Goal: Task Accomplishment & Management: Use online tool/utility

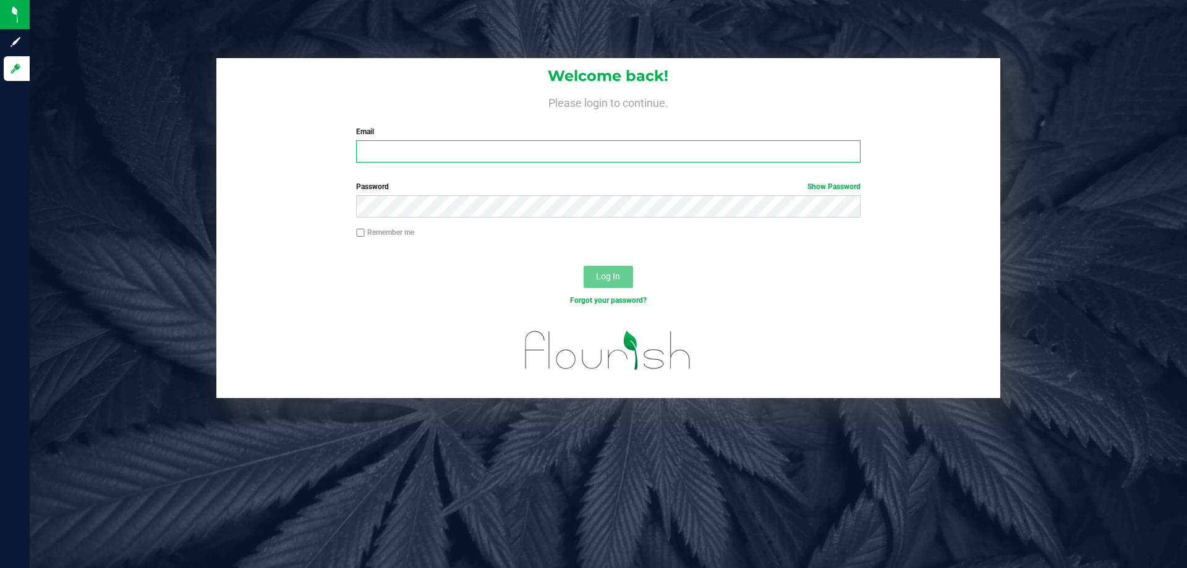
click at [464, 150] on input "Email" at bounding box center [608, 151] width 504 height 22
type input "[EMAIL_ADDRESS][DOMAIN_NAME]"
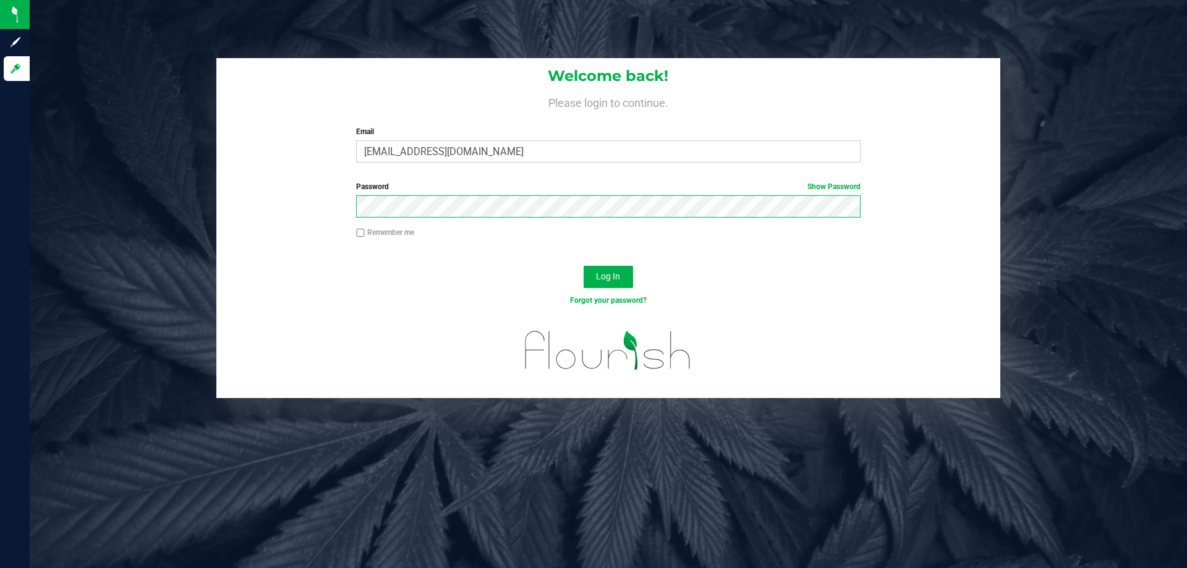
click at [584, 266] on button "Log In" at bounding box center [608, 277] width 49 height 22
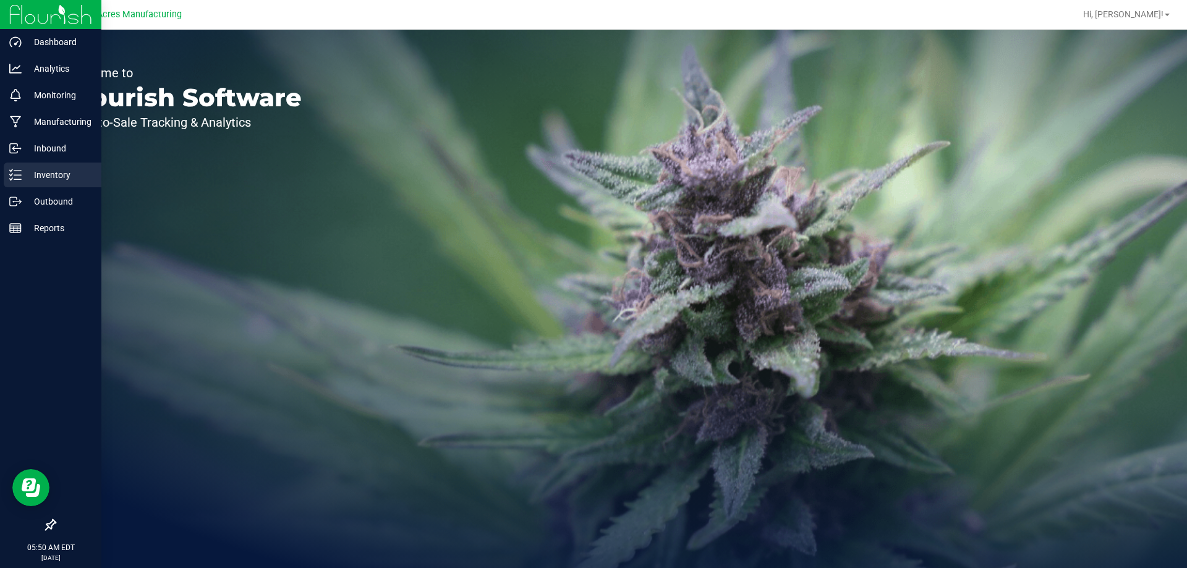
click at [11, 183] on div "Inventory" at bounding box center [53, 175] width 98 height 25
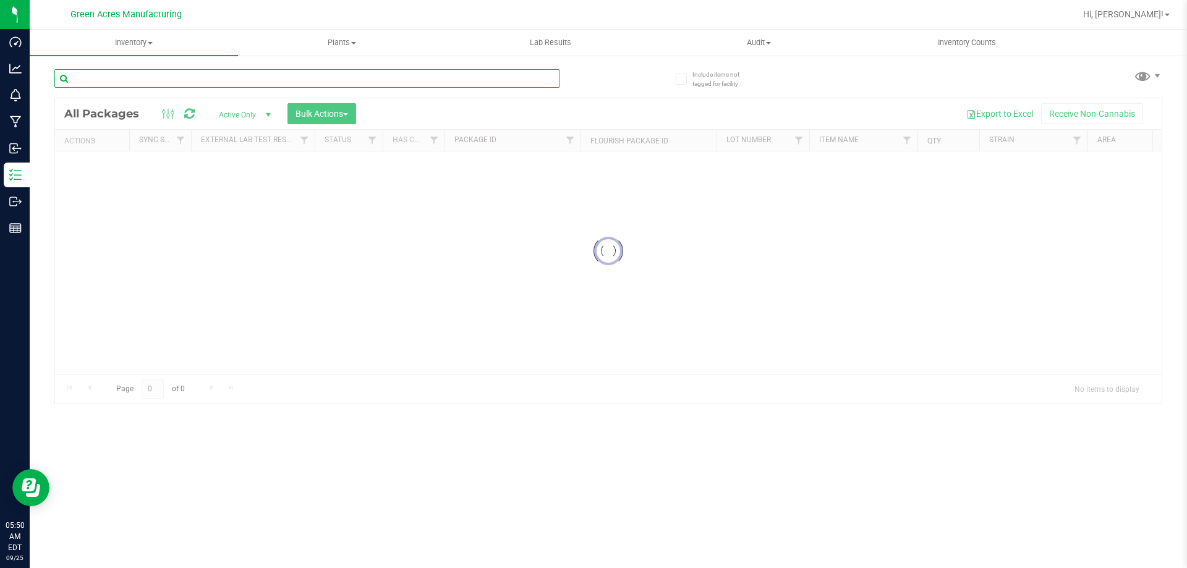
click at [194, 74] on input "text" at bounding box center [306, 78] width 505 height 19
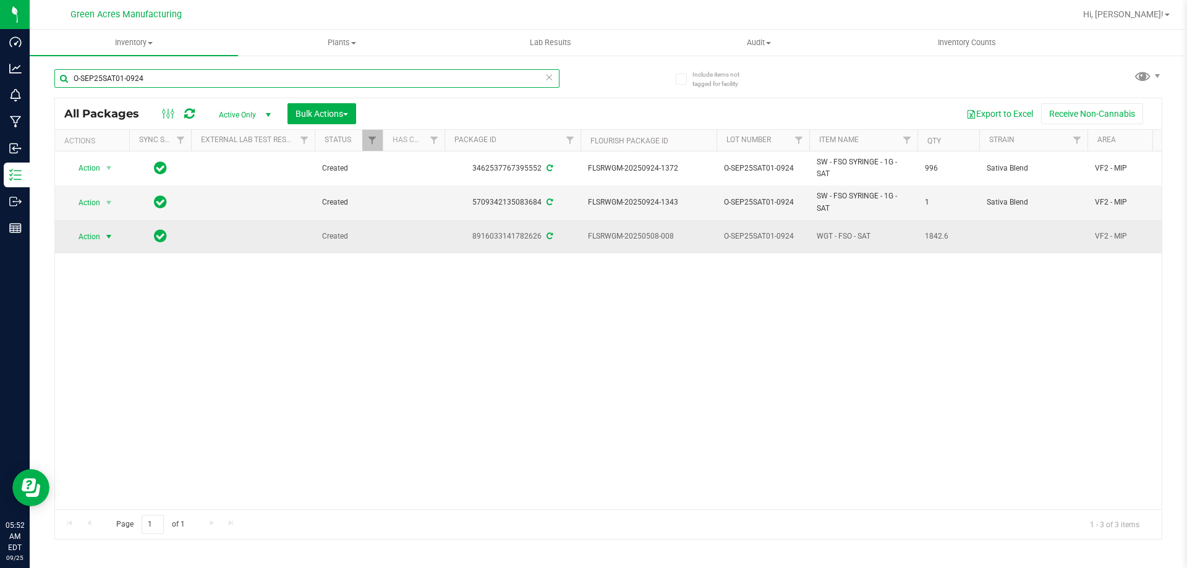
type input "O-SEP25SAT01-0924"
click at [69, 234] on span "Action" at bounding box center [83, 236] width 33 height 17
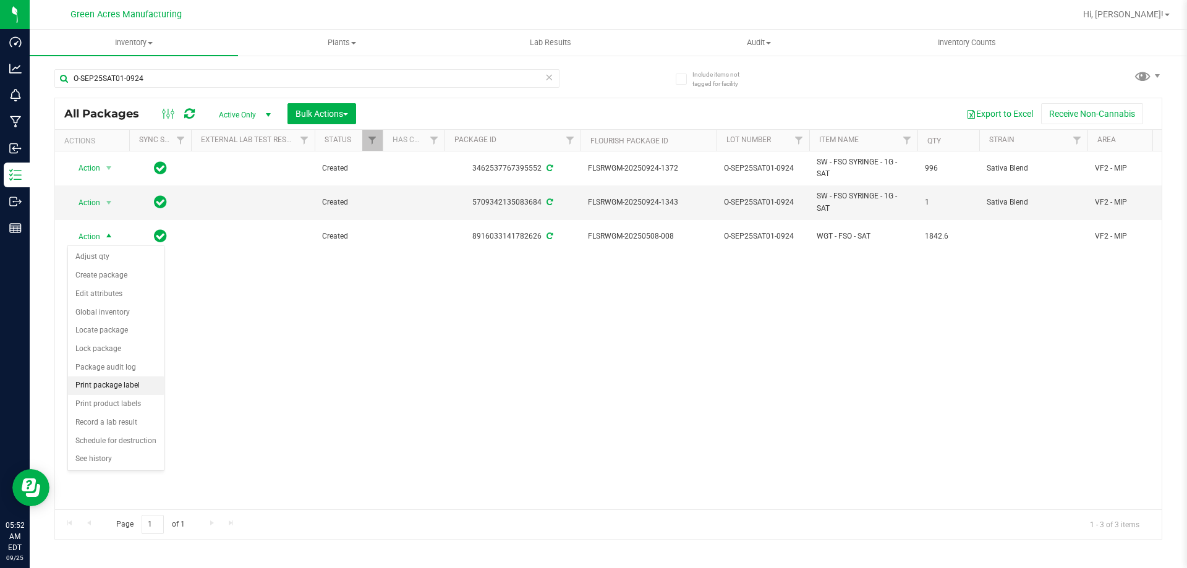
click at [104, 385] on li "Print package label" at bounding box center [116, 386] width 96 height 19
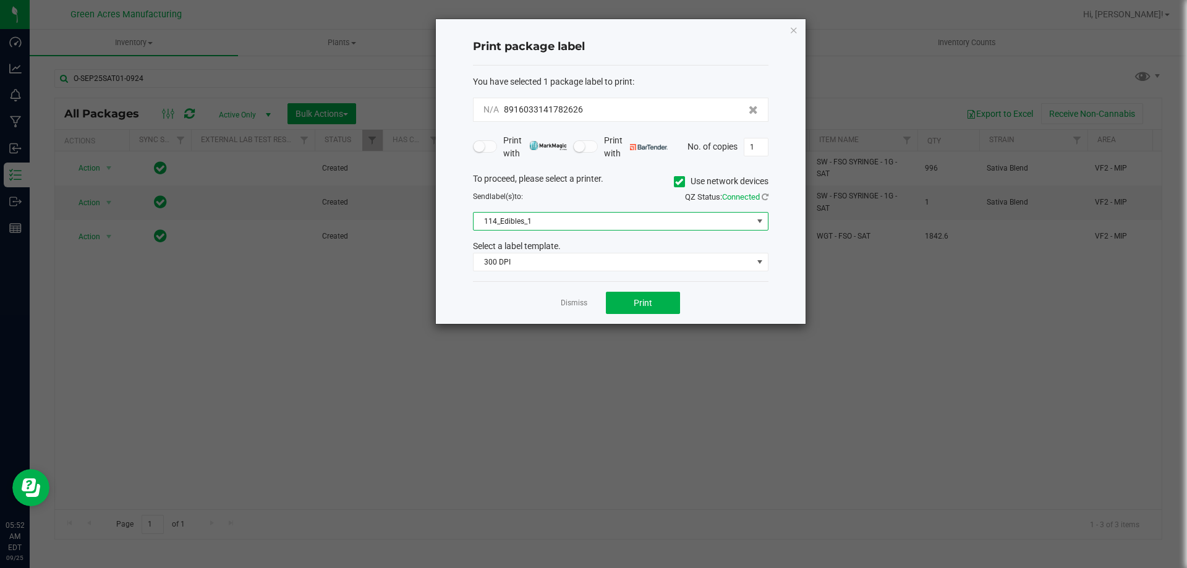
click at [575, 220] on span "114_Edibles_1" at bounding box center [613, 221] width 279 height 17
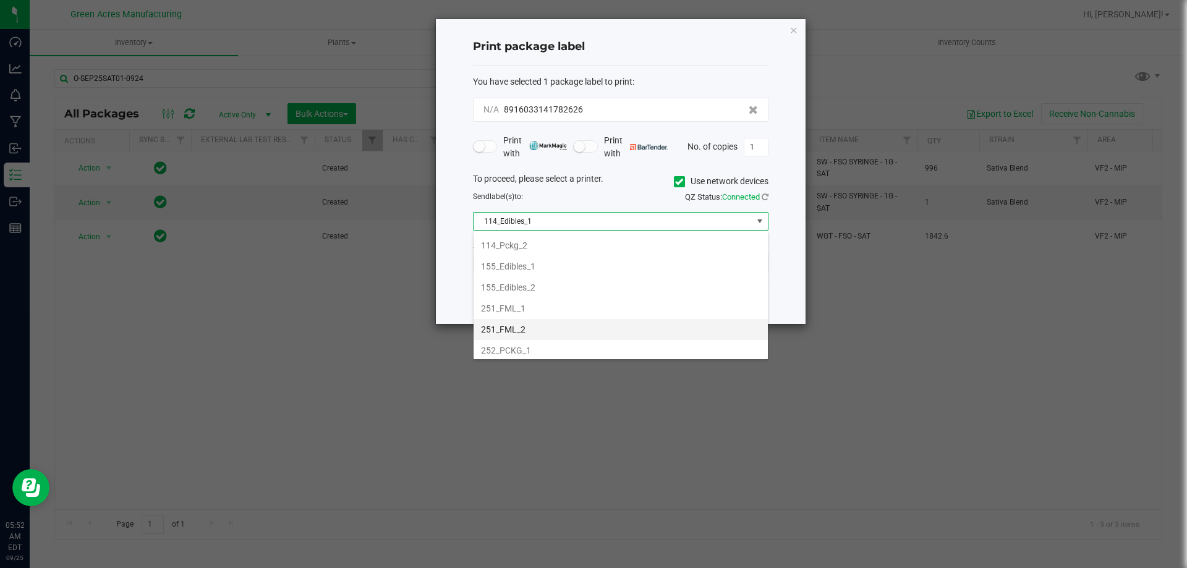
scroll to position [124, 0]
click at [537, 312] on li "252_PCKG_2" at bounding box center [621, 309] width 294 height 21
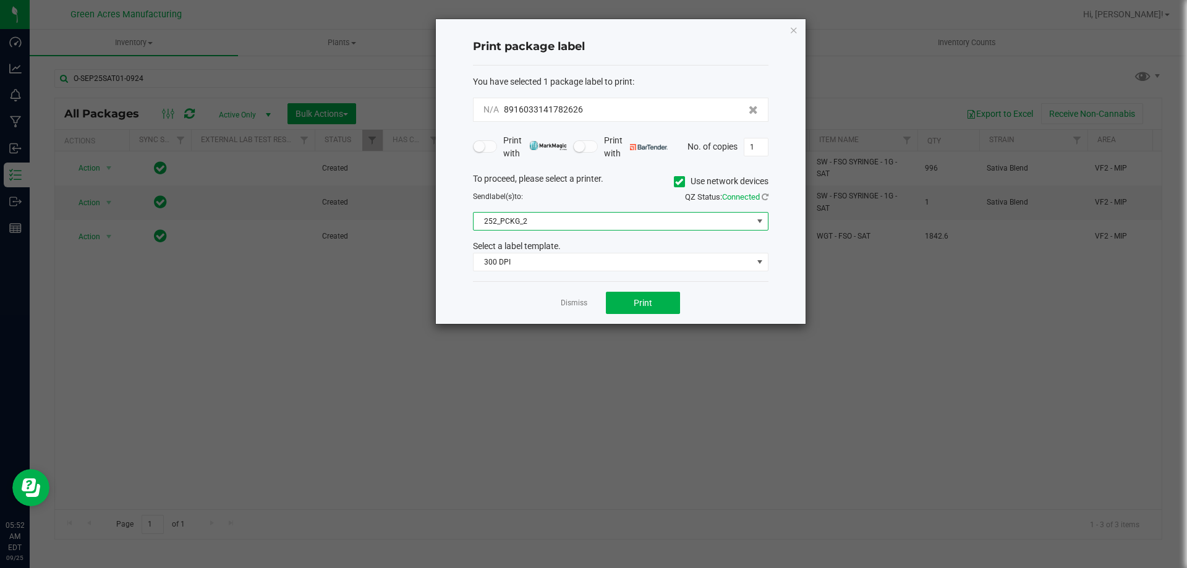
click at [546, 221] on span "252_PCKG_2" at bounding box center [613, 221] width 279 height 17
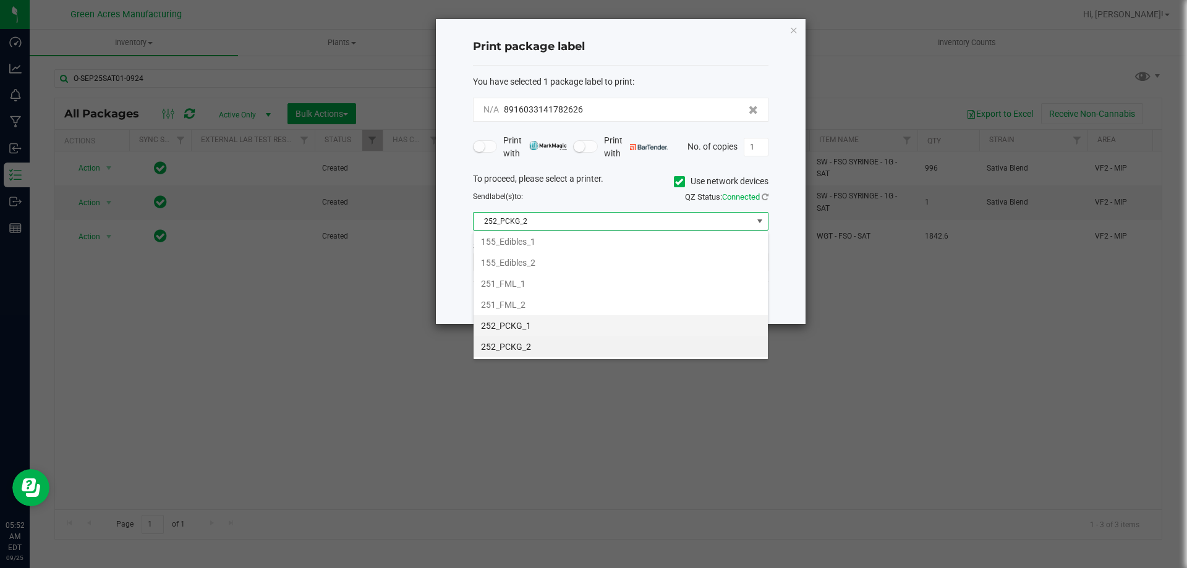
scroll to position [19, 296]
click at [539, 326] on li "252_PCKG_1" at bounding box center [621, 325] width 294 height 21
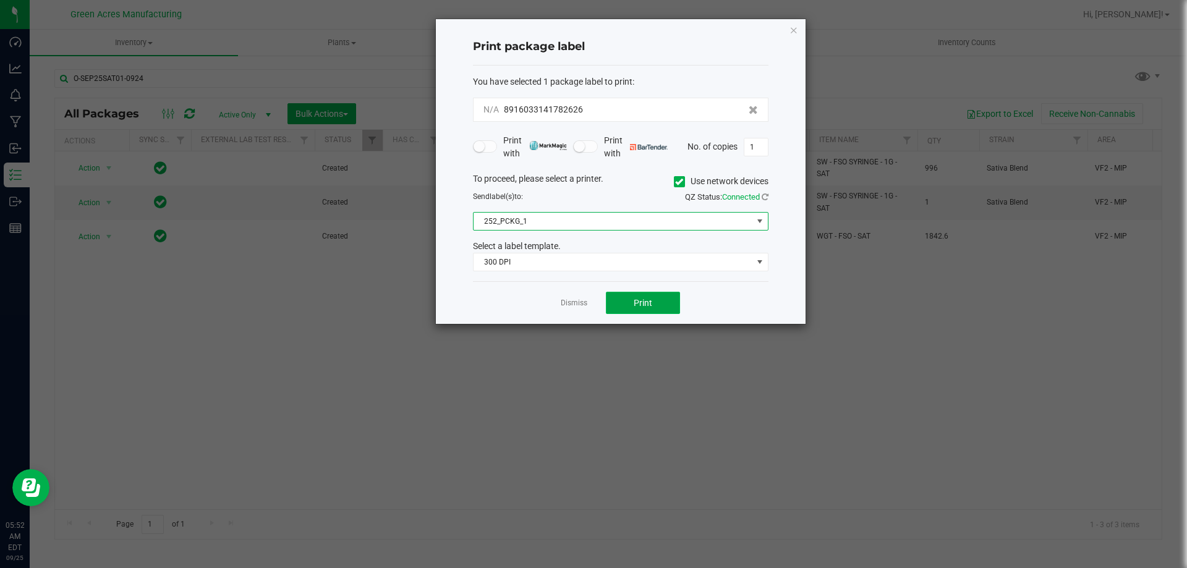
click at [623, 299] on button "Print" at bounding box center [643, 303] width 74 height 22
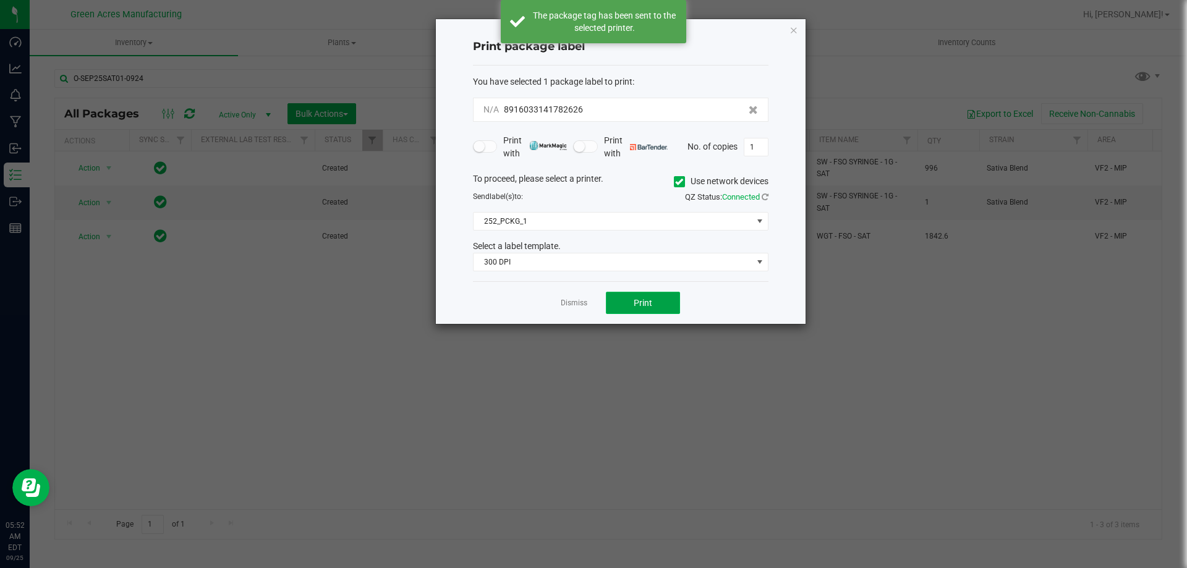
click at [623, 299] on button "Print" at bounding box center [643, 303] width 74 height 22
click at [584, 304] on link "Dismiss" at bounding box center [574, 303] width 27 height 11
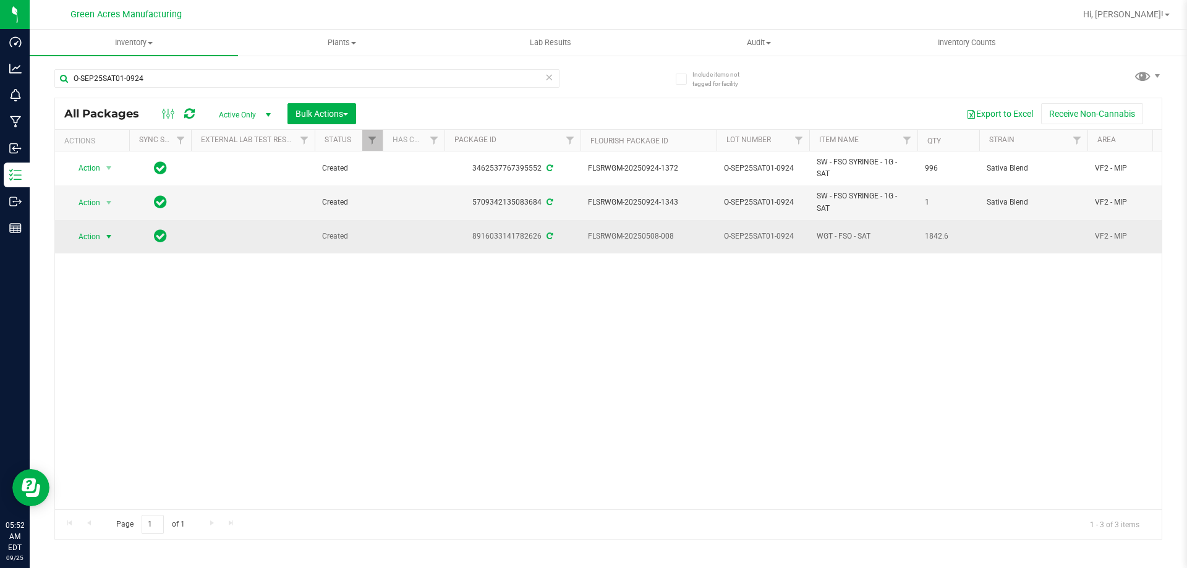
click at [768, 234] on span "O-SEP25SAT01-0924" at bounding box center [763, 237] width 78 height 12
click at [768, 234] on input "O-SEP25SAT01-0924" at bounding box center [760, 236] width 88 height 19
click at [801, 306] on div "Action Action Adjust qty Create package Edit attributes Global inventory Locate…" at bounding box center [608, 331] width 1107 height 358
